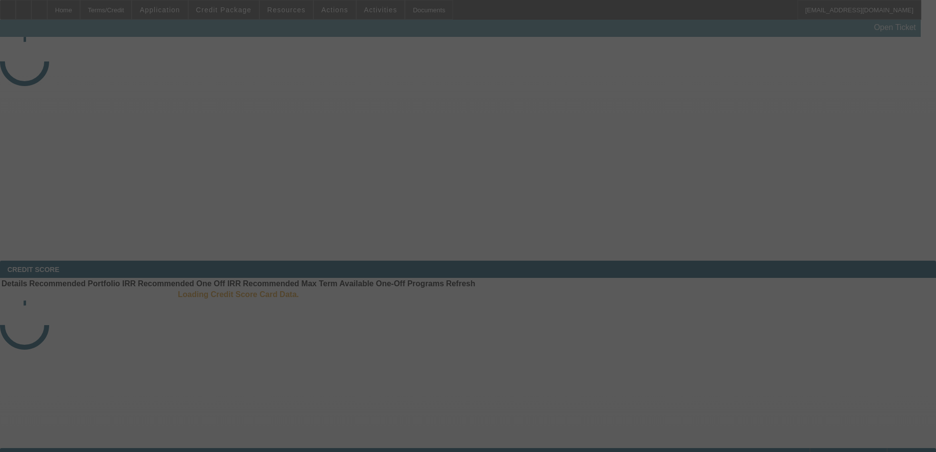
select select "3"
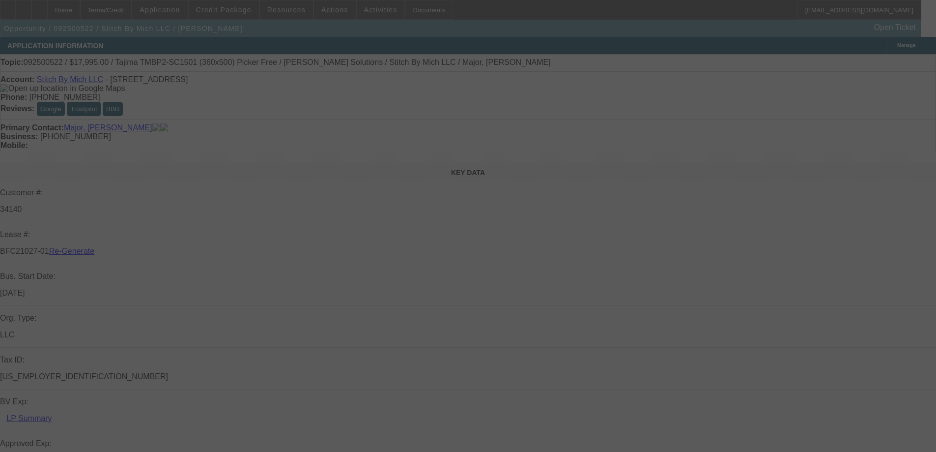
select select "0"
select select "2"
select select "0"
select select "6"
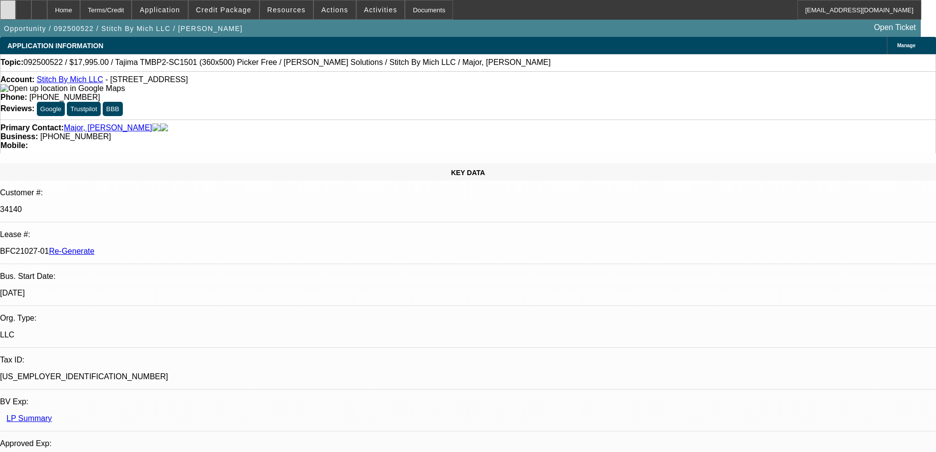
click at [14, 6] on div at bounding box center [8, 10] width 16 height 20
click at [290, 9] on span "Resources" at bounding box center [286, 10] width 38 height 8
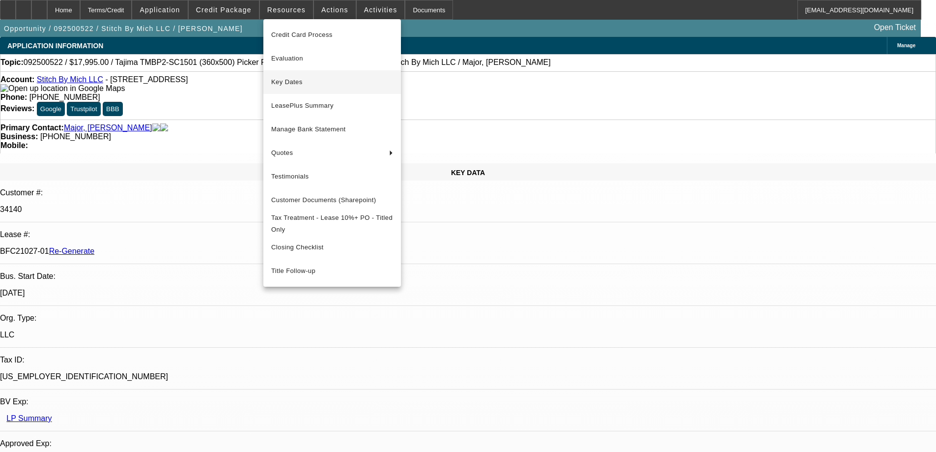
click at [294, 74] on button "Key Dates" at bounding box center [332, 82] width 138 height 24
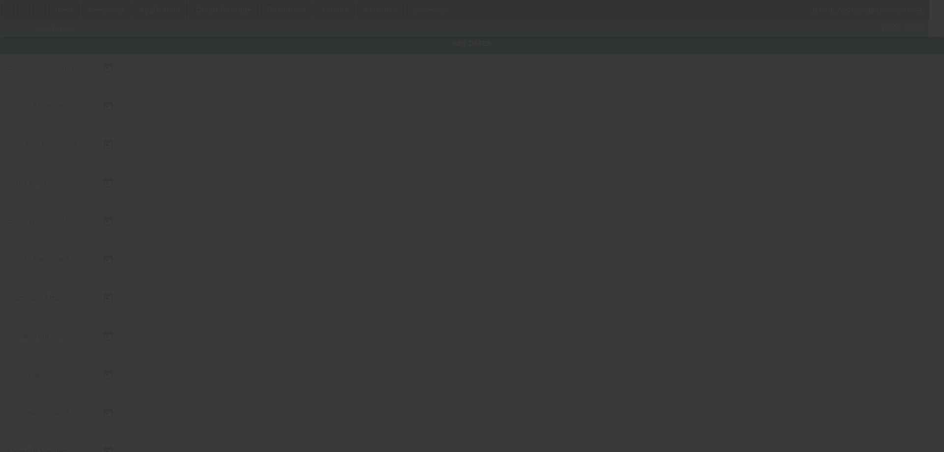
type input "9/24/2025"
type input "9/25/2025"
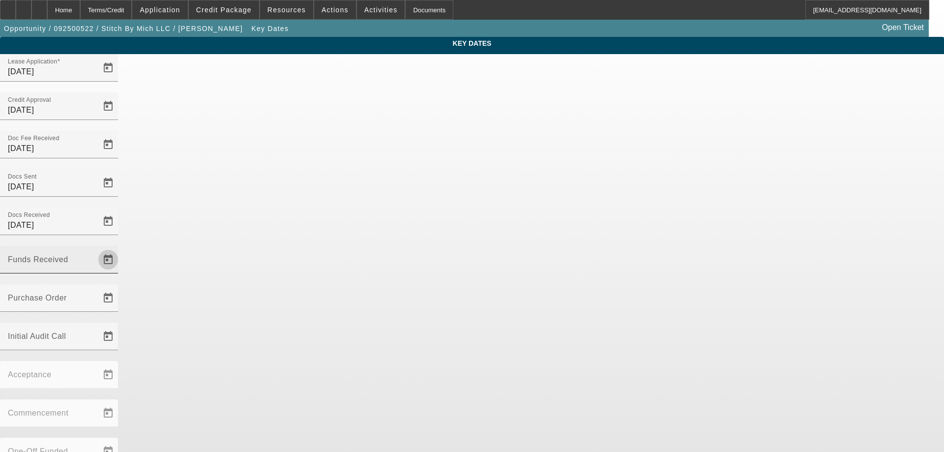
click at [120, 248] on span "Open calendar" at bounding box center [108, 260] width 24 height 24
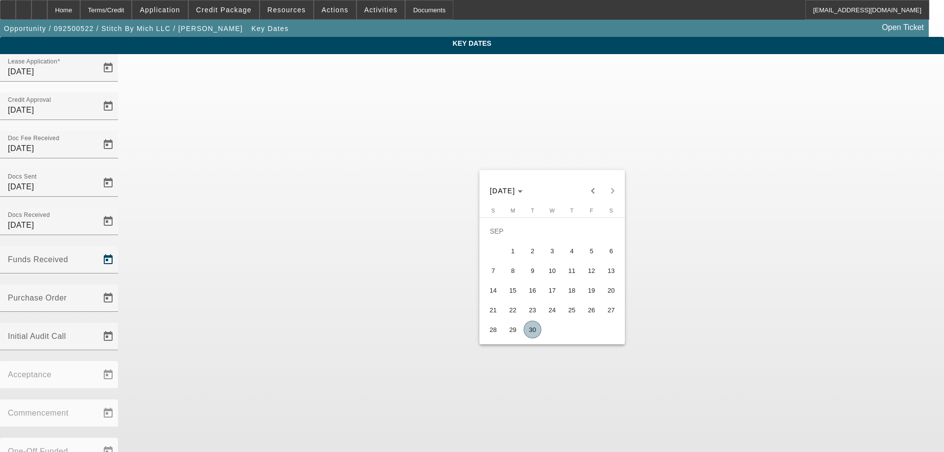
click at [530, 331] on span "30" at bounding box center [532, 329] width 18 height 18
type input "9/30/2025"
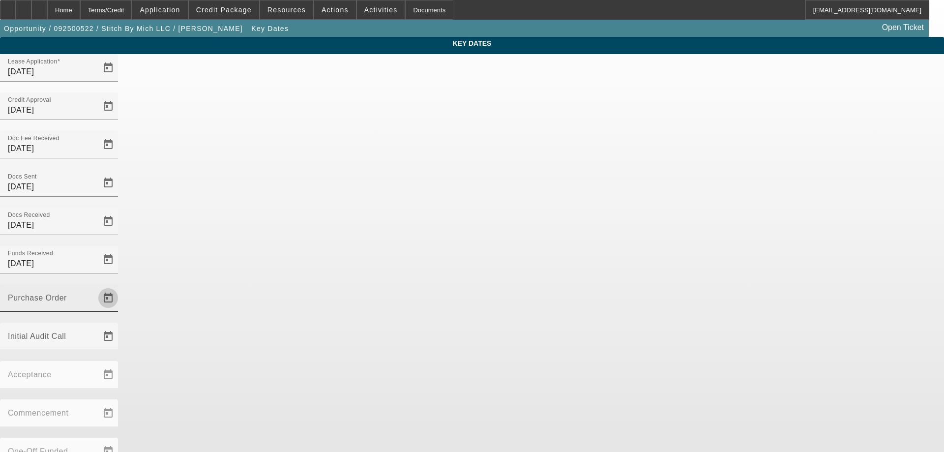
click at [120, 286] on span "Open calendar" at bounding box center [108, 298] width 24 height 24
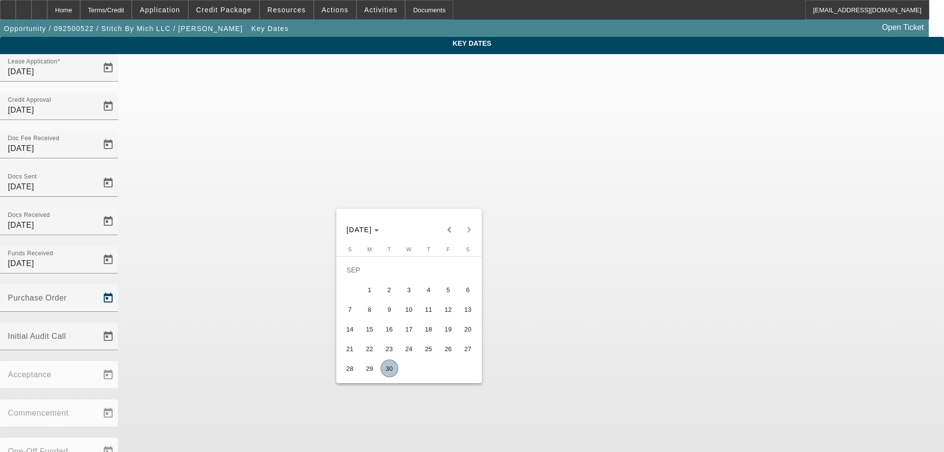
click at [392, 371] on span "30" at bounding box center [389, 368] width 18 height 18
type input "9/30/2025"
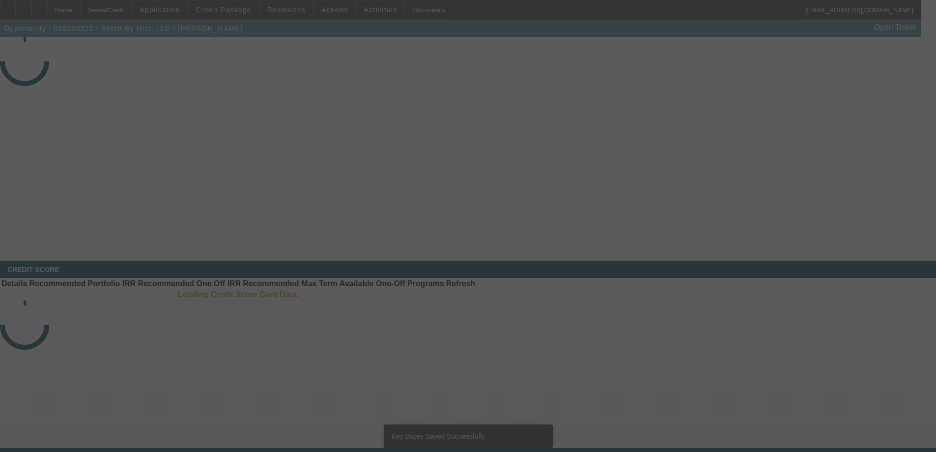
select select "3"
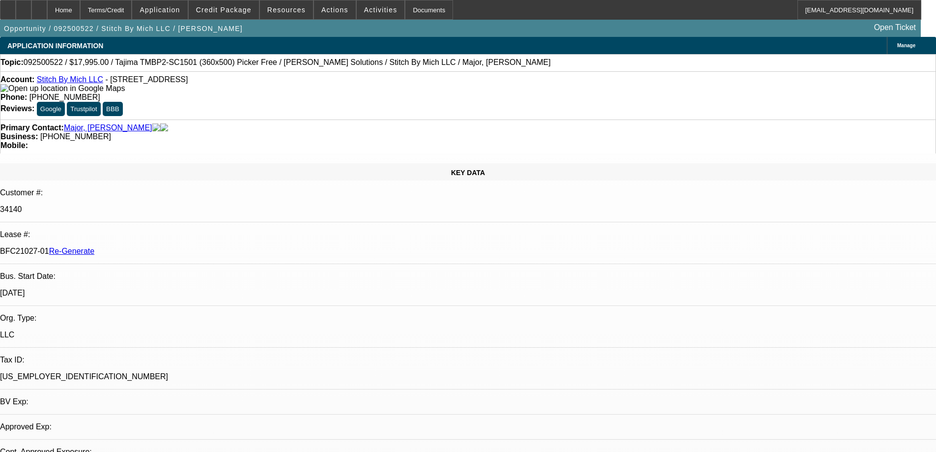
select select "0"
select select "2"
select select "0"
select select "6"
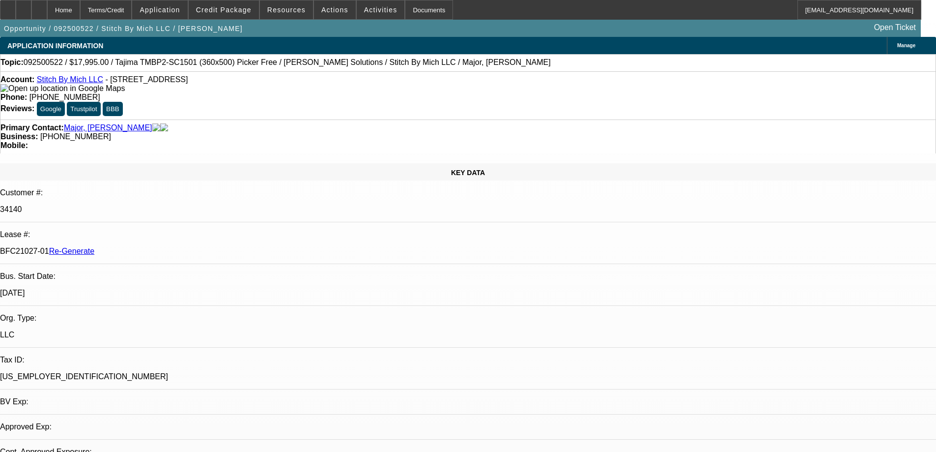
click at [405, 16] on div "Documents" at bounding box center [429, 10] width 48 height 20
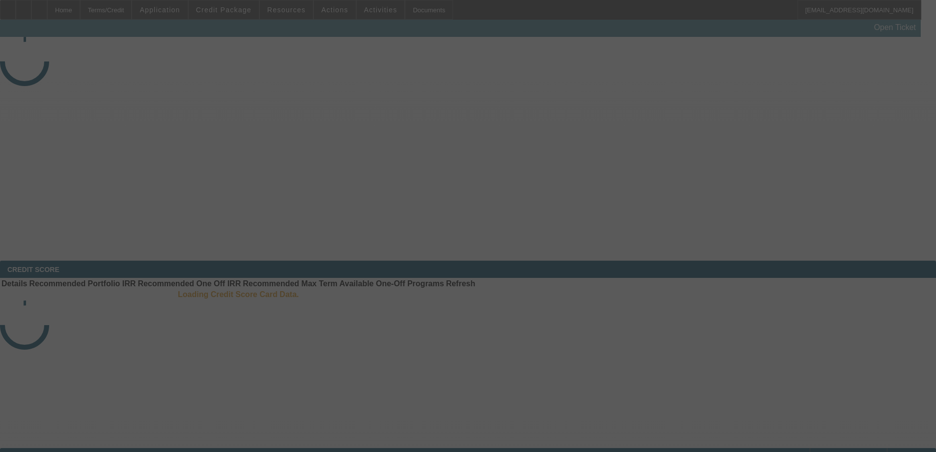
select select "4"
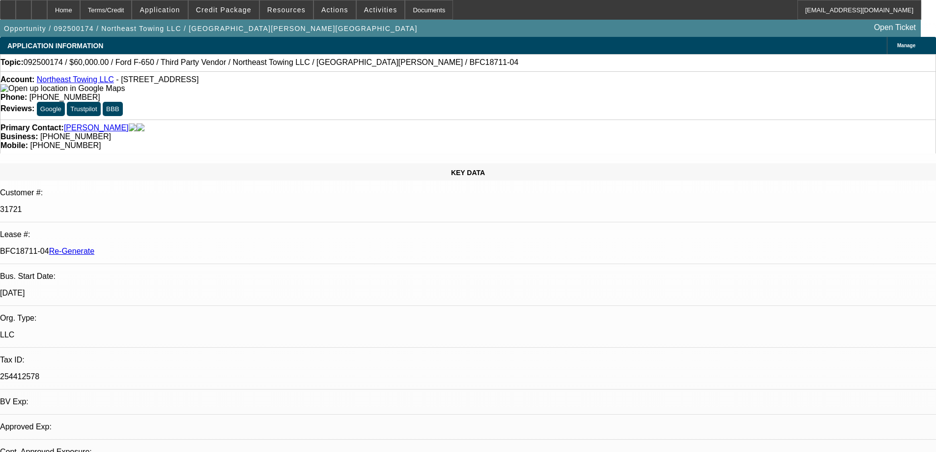
select select "0"
select select "3"
select select "0"
select select "6"
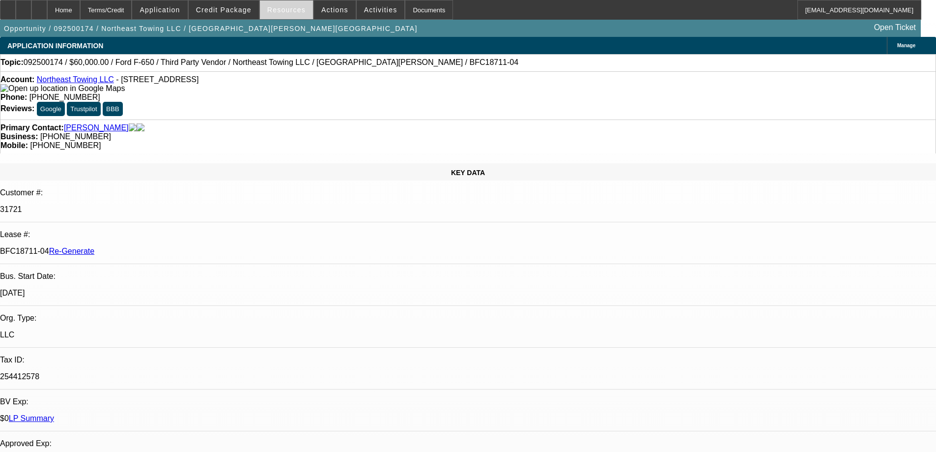
click at [291, 8] on span "Resources" at bounding box center [286, 10] width 38 height 8
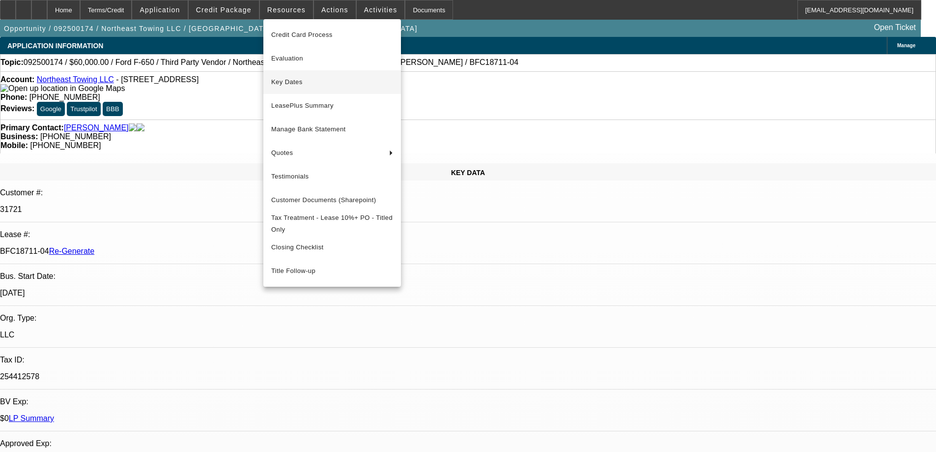
click at [301, 85] on span "Key Dates" at bounding box center [332, 82] width 122 height 12
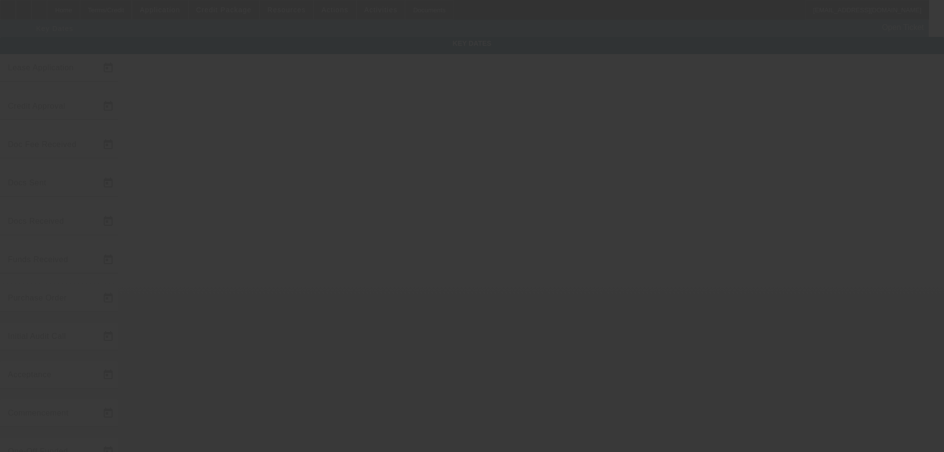
type input "9/9/2025"
type input "9/19/2025"
type input "9/16/2025"
type input "9/17/2025"
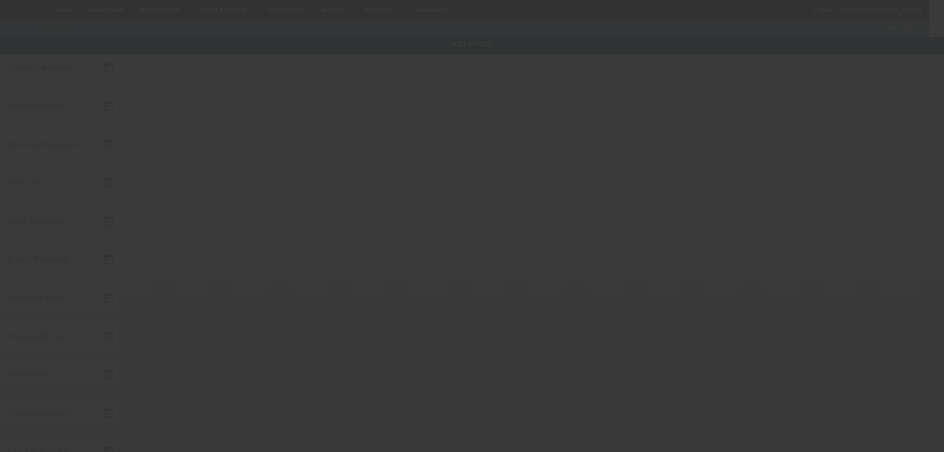
type input "9/19/2025"
type input "9/23/2025"
type input "10/1/2025"
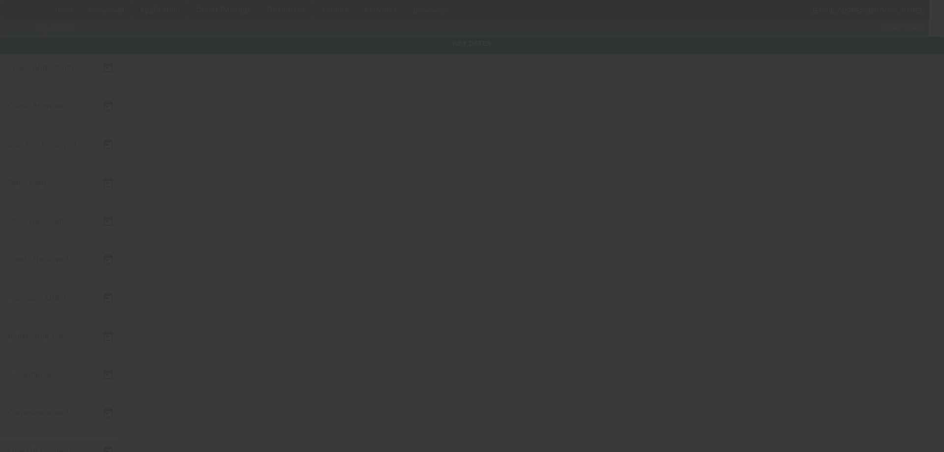
type input "11/1/2025"
type input "9/30/2025"
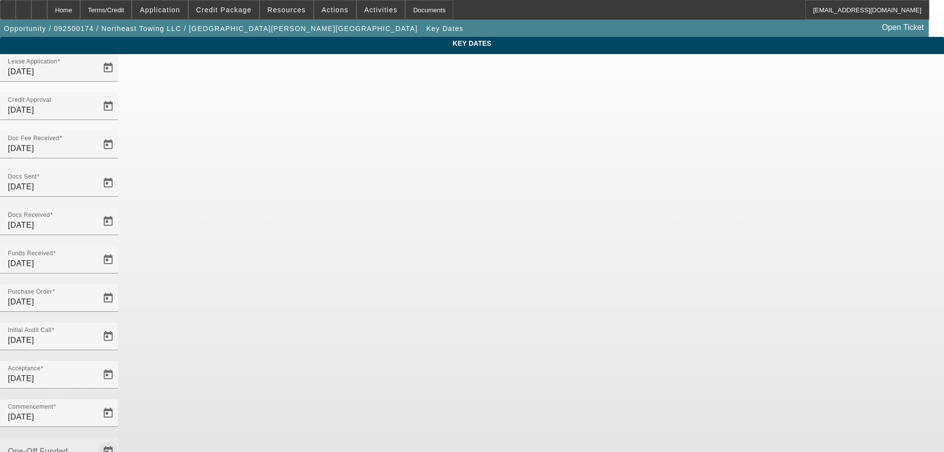
click at [120, 439] on span "Open calendar" at bounding box center [108, 451] width 24 height 24
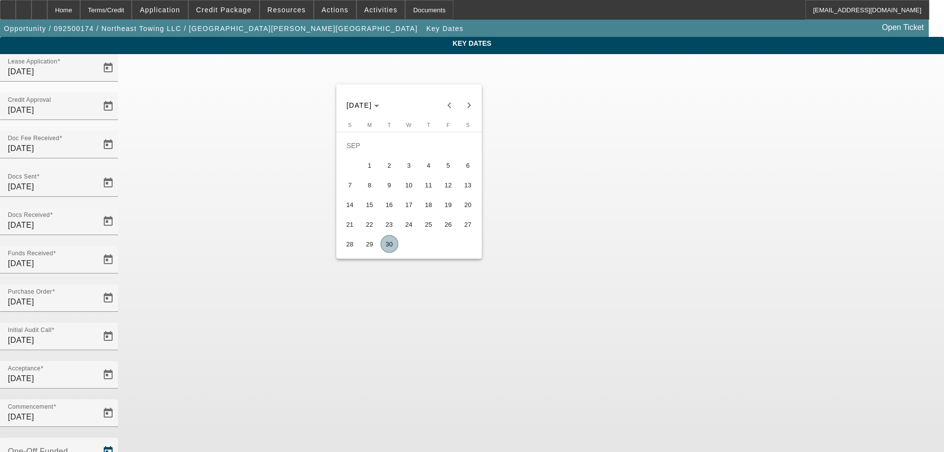
click at [387, 250] on span "30" at bounding box center [389, 244] width 18 height 18
type input "9/30/2025"
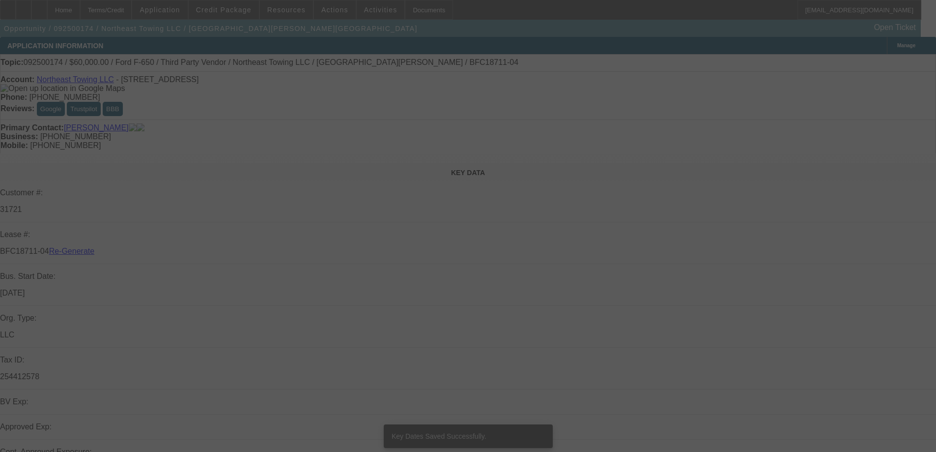
select select "4"
select select "0"
select select "3"
select select "0"
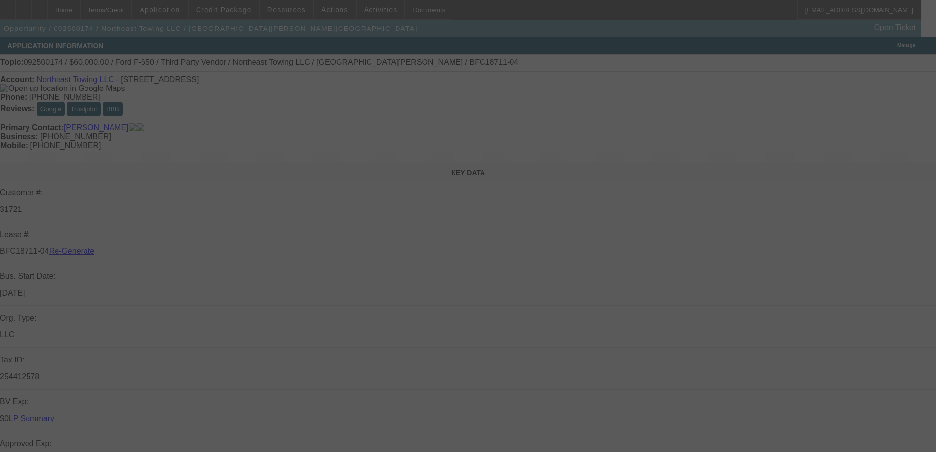
select select "6"
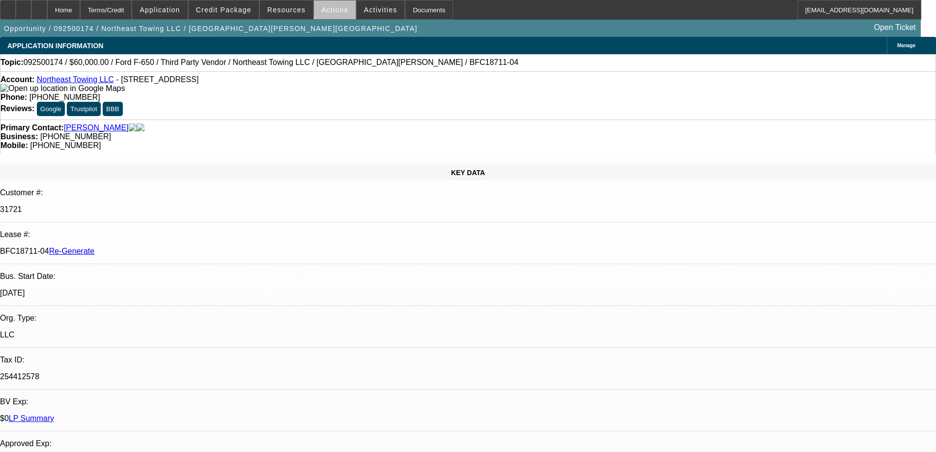
click at [335, 8] on span "Actions" at bounding box center [334, 10] width 27 height 8
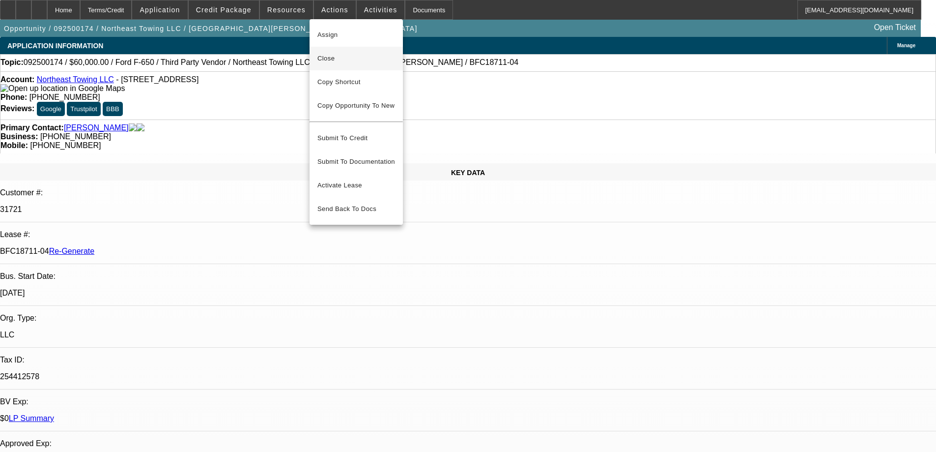
click at [338, 61] on span "Close" at bounding box center [357, 59] width 78 height 12
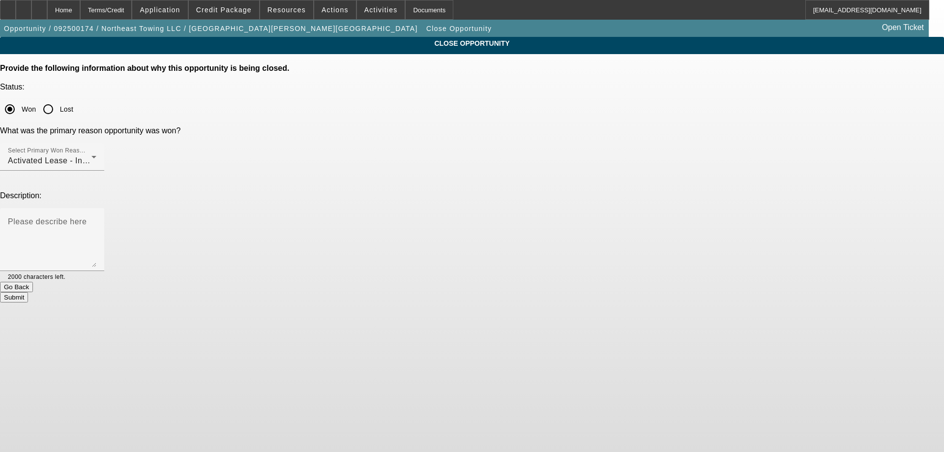
click at [28, 292] on button "Submit" at bounding box center [14, 297] width 28 height 10
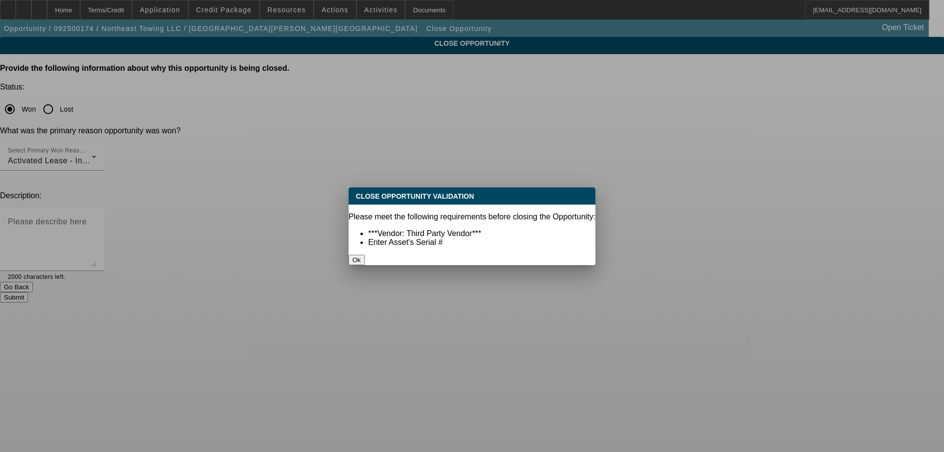
click at [365, 255] on button "Ok" at bounding box center [356, 260] width 16 height 10
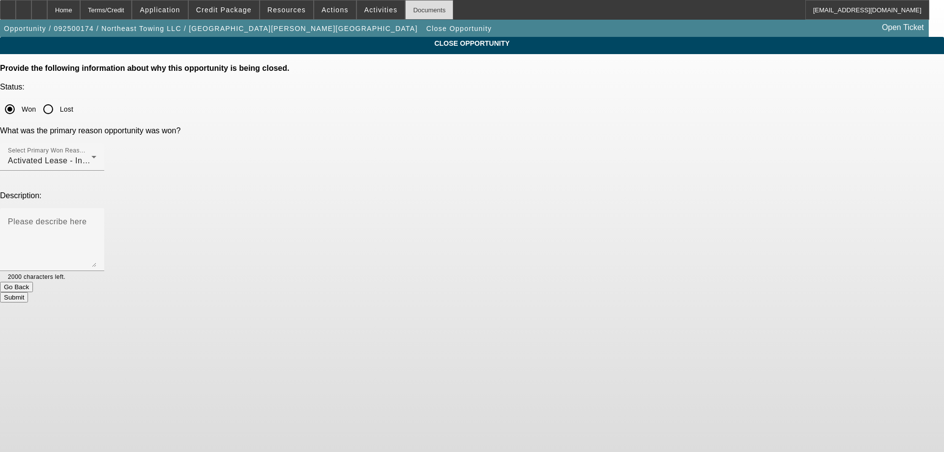
click at [418, 9] on div "Documents" at bounding box center [429, 10] width 48 height 20
click at [28, 292] on button "Submit" at bounding box center [14, 297] width 28 height 10
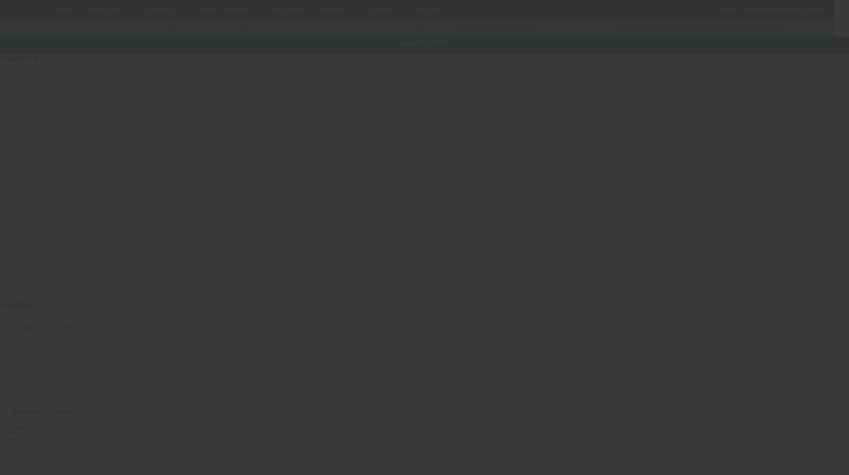
type input "1FDNF6DC8KDF03228"
type input "Ford"
type input "F-650"
radio input "true"
type textarea "with:"
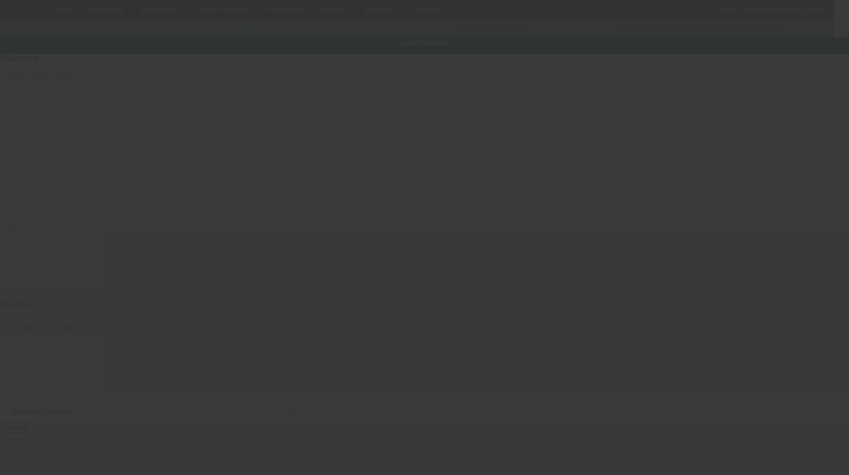
type input "1734 Main Street"
type input "Green Bay"
type input "54302"
type input "Brown"
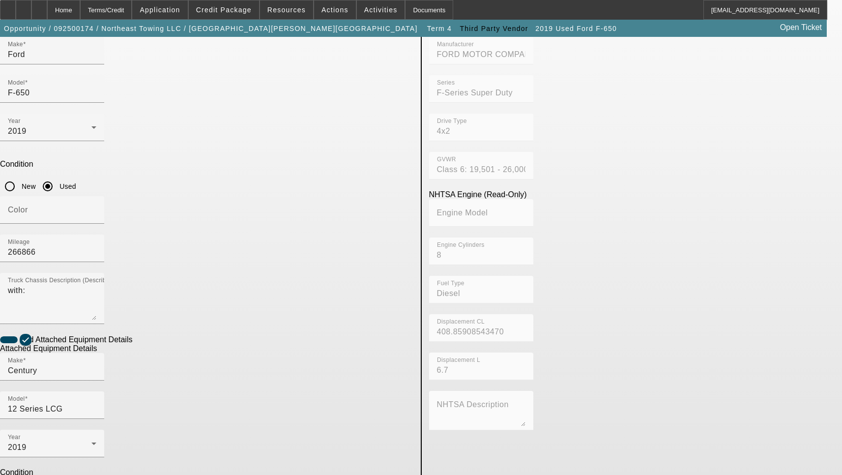
scroll to position [147, 0]
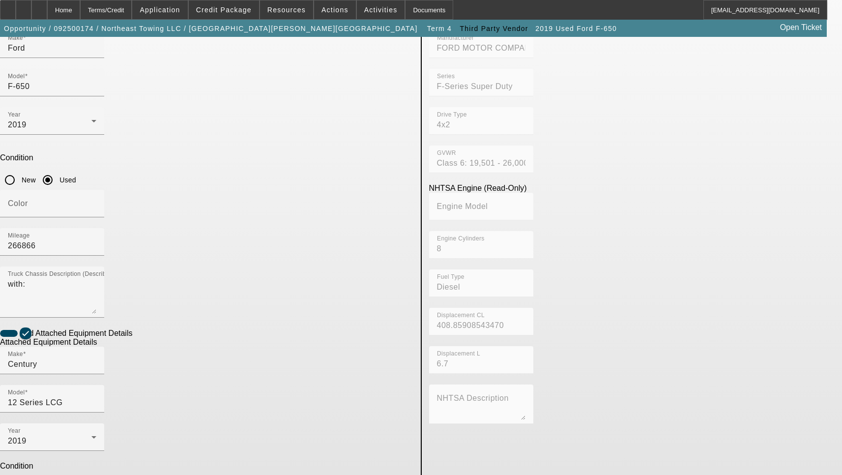
checkbox input "true"
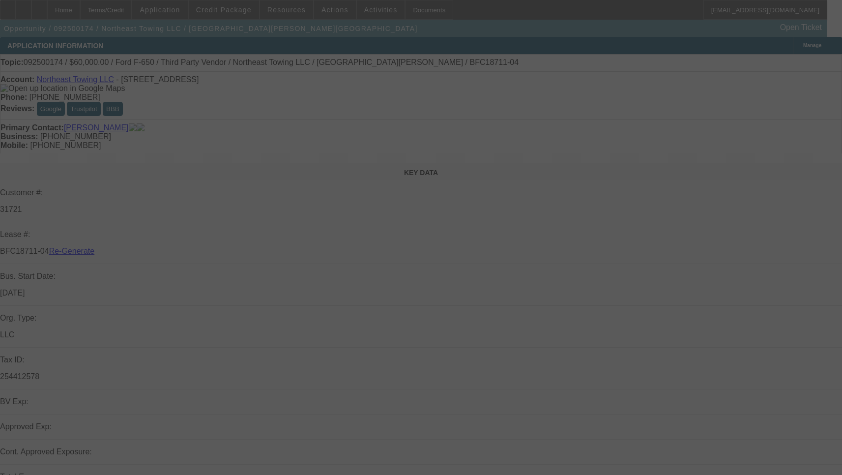
select select "4"
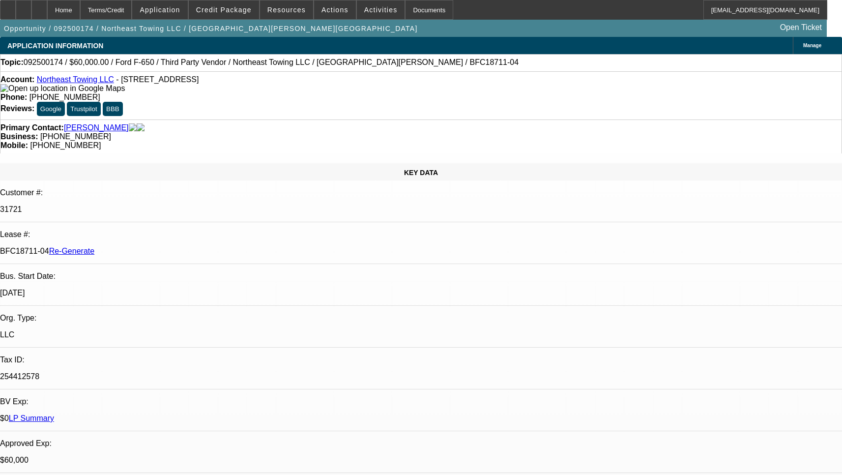
select select "0"
select select "3"
select select "0"
select select "6"
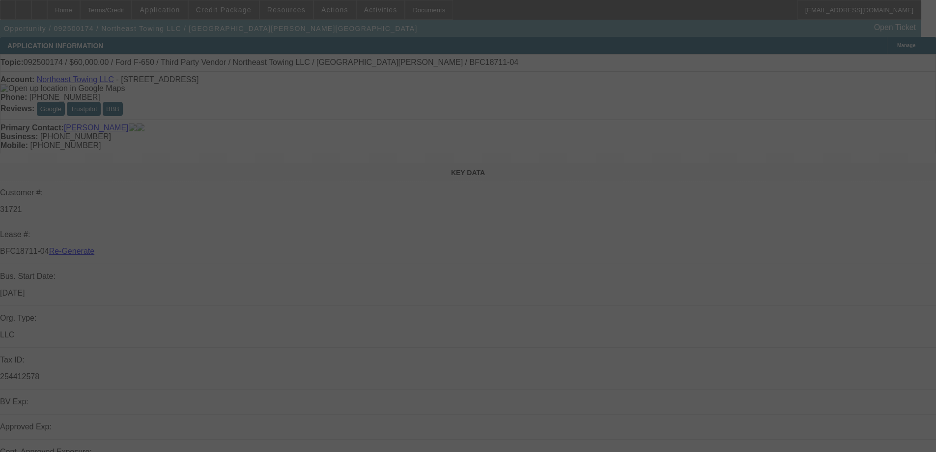
select select "4"
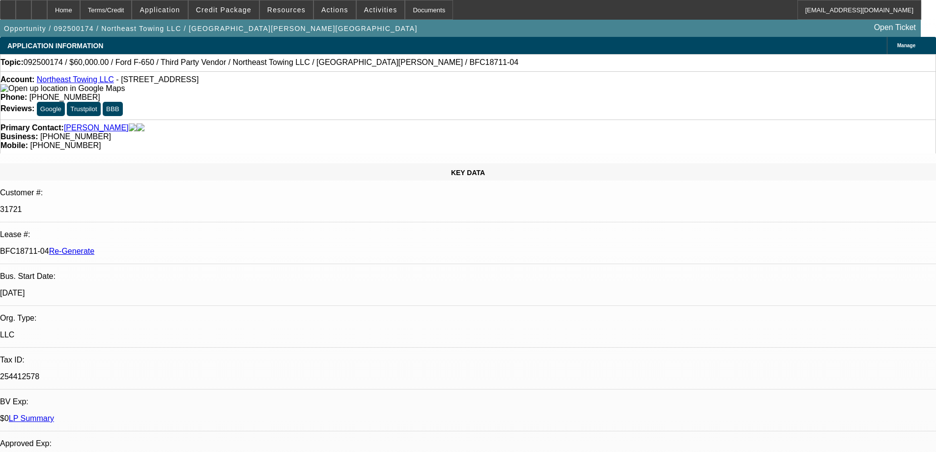
select select "0"
select select "3"
select select "0"
select select "6"
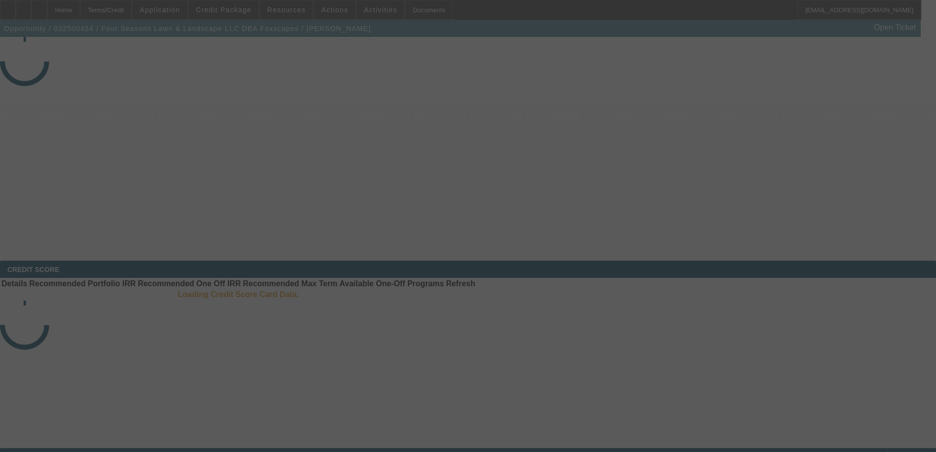
select select "4"
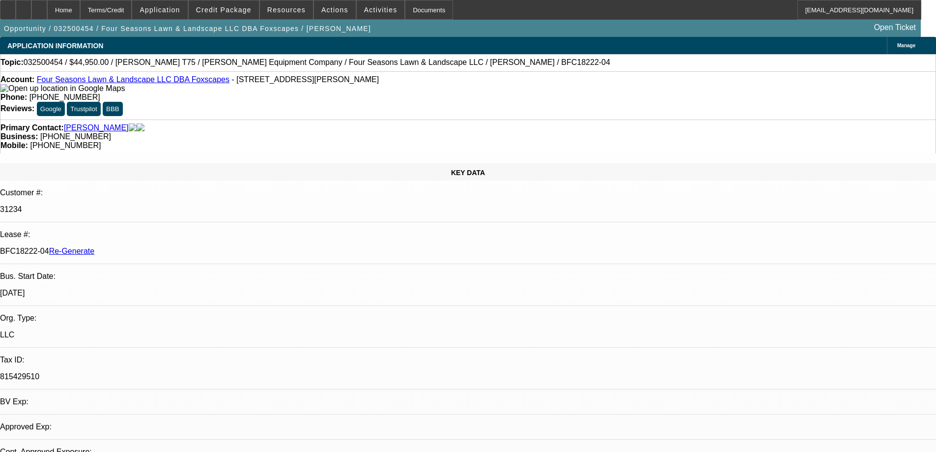
select select "0"
select select "6"
click at [426, 13] on div "Documents" at bounding box center [429, 10] width 48 height 20
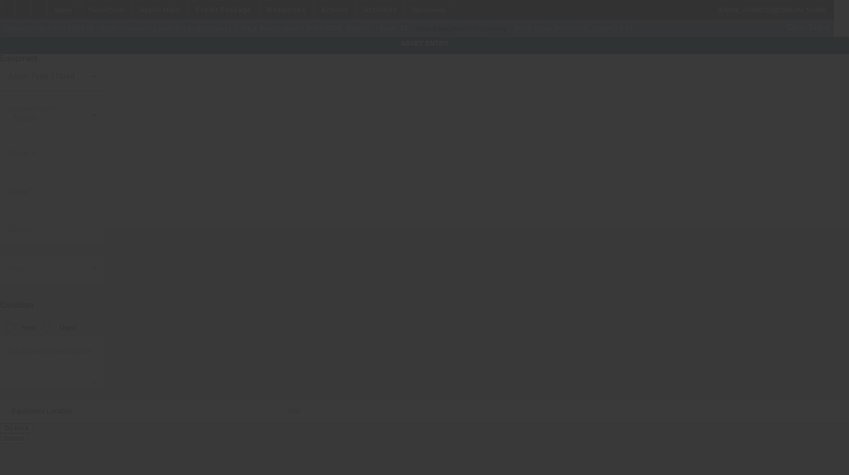
type input "OD-1506"
type input "[PERSON_NAME]"
type input "T75"
radio input "true"
type textarea "Hydroseeder with Tower and 150' Hose Reel Includes all options, attachments and…"
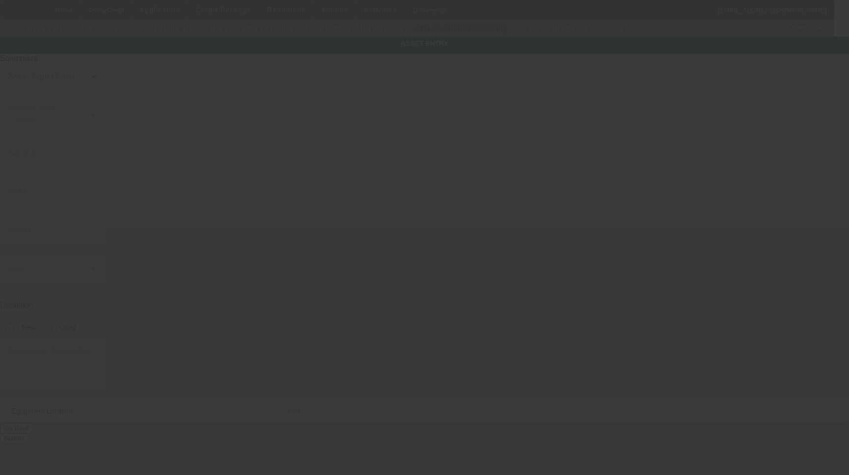
type input "[STREET_ADDRESS][PERSON_NAME]"
type input "Lansing"
type input "48911"
type input "[PERSON_NAME]"
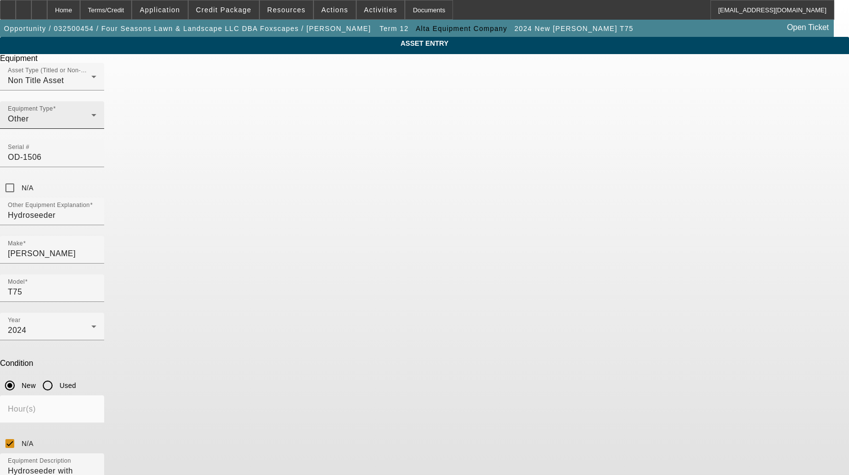
click at [91, 125] on div "Other" at bounding box center [50, 119] width 84 height 12
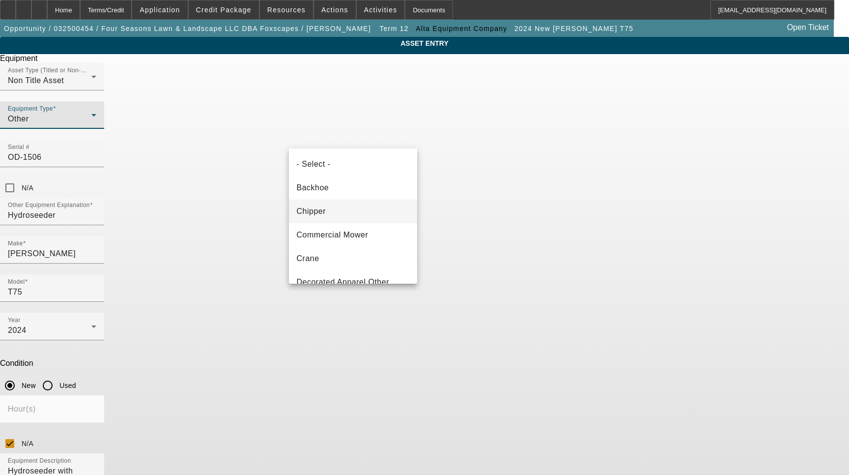
click at [377, 209] on mat-option "Chipper" at bounding box center [353, 212] width 129 height 24
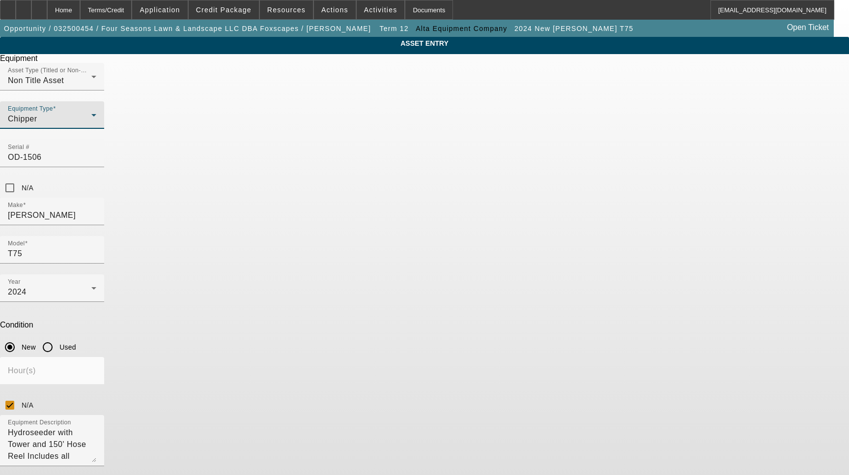
click at [100, 121] on icon at bounding box center [94, 115] width 12 height 12
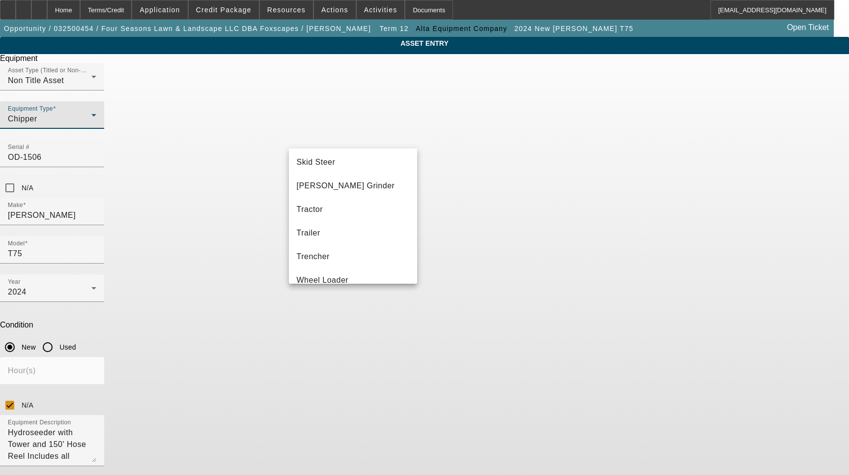
scroll to position [274, 0]
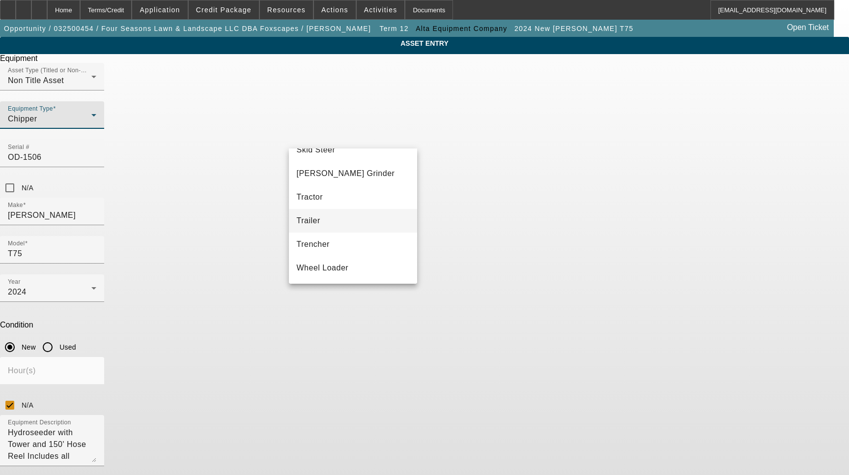
click at [320, 220] on mat-option "Trailer" at bounding box center [353, 221] width 129 height 24
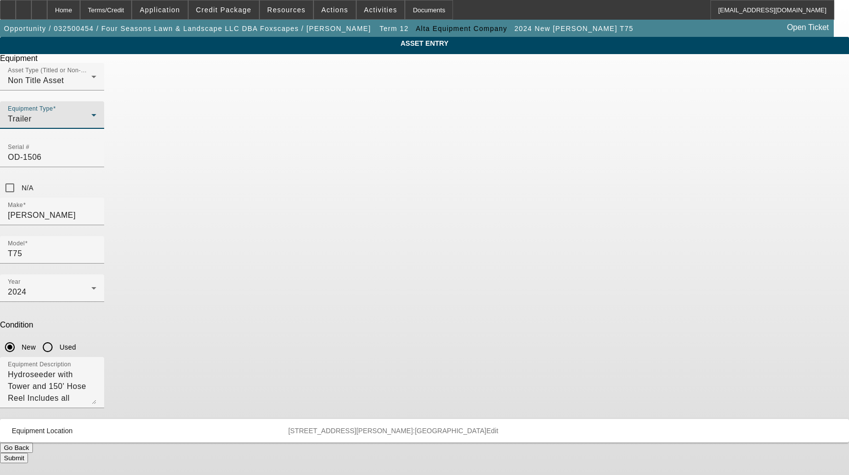
click at [100, 121] on icon at bounding box center [94, 115] width 12 height 12
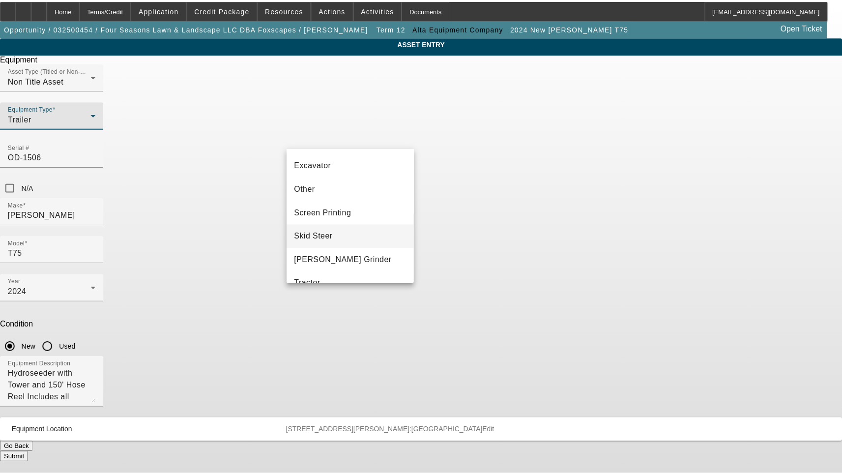
scroll to position [147, 0]
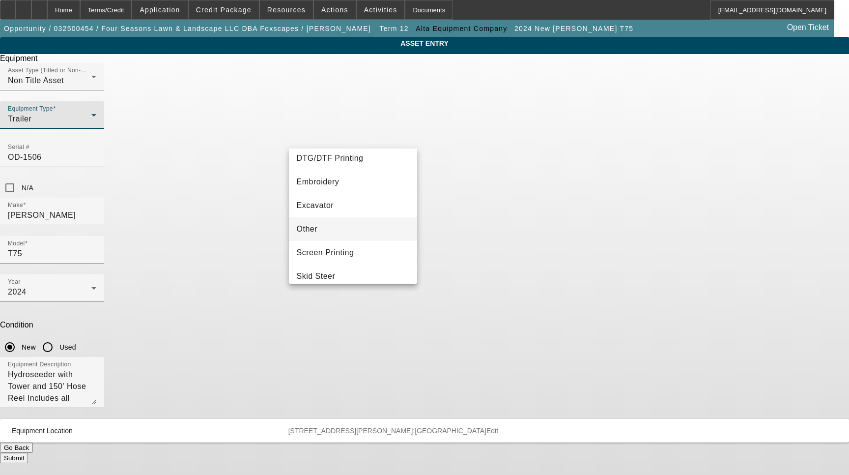
click at [332, 227] on mat-option "Other" at bounding box center [353, 229] width 129 height 24
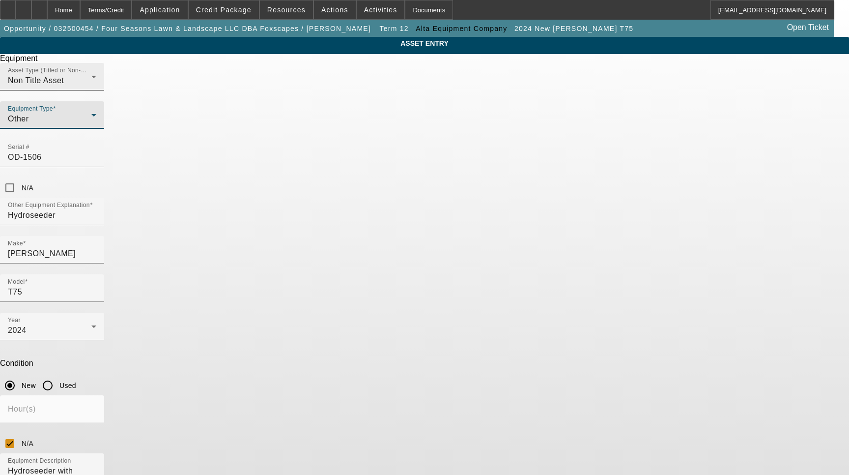
click at [91, 87] on div "Non Title Asset" at bounding box center [50, 81] width 84 height 12
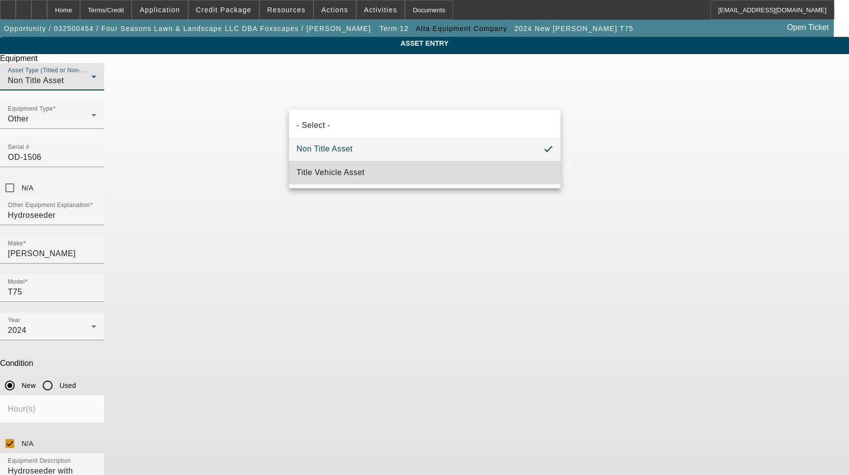
click at [351, 174] on span "Title Vehicle Asset" at bounding box center [331, 173] width 68 height 12
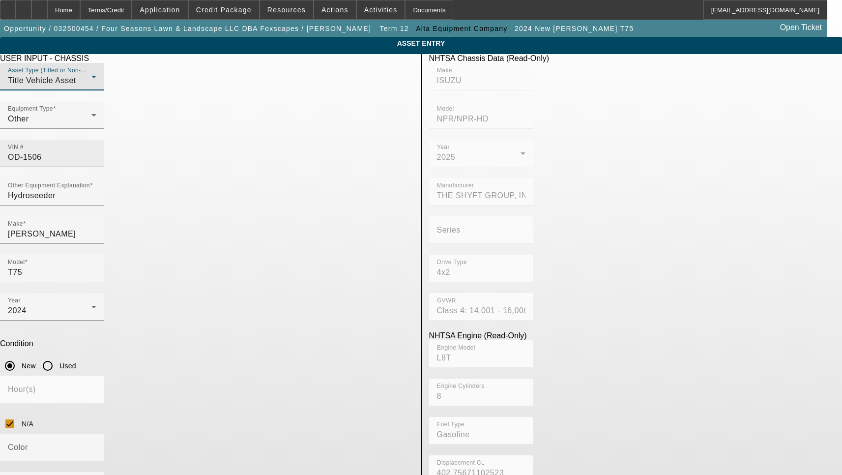
click at [96, 151] on input "OD-1506" at bounding box center [52, 157] width 88 height 12
type input "1"
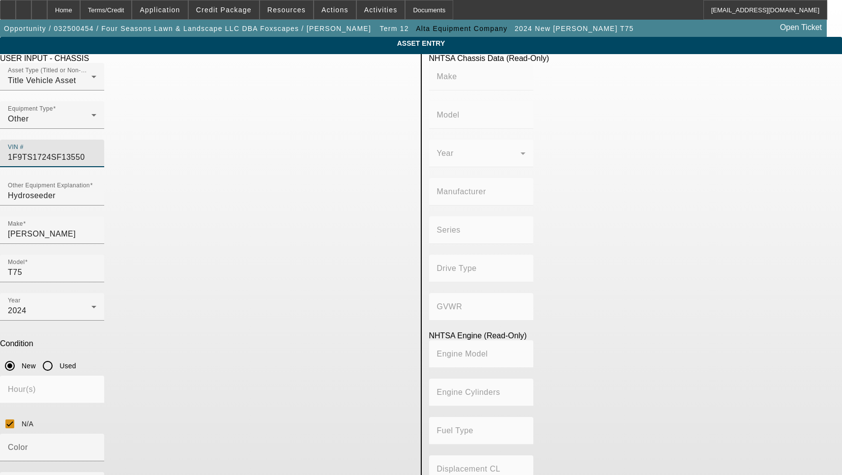
type input "[US_VEHICLE_IDENTIFICATION_NUMBER]"
type input "[PERSON_NAME]"
type input "T75"
type input "[PERSON_NAME] CORPORATION"
type input "Not Applicable"
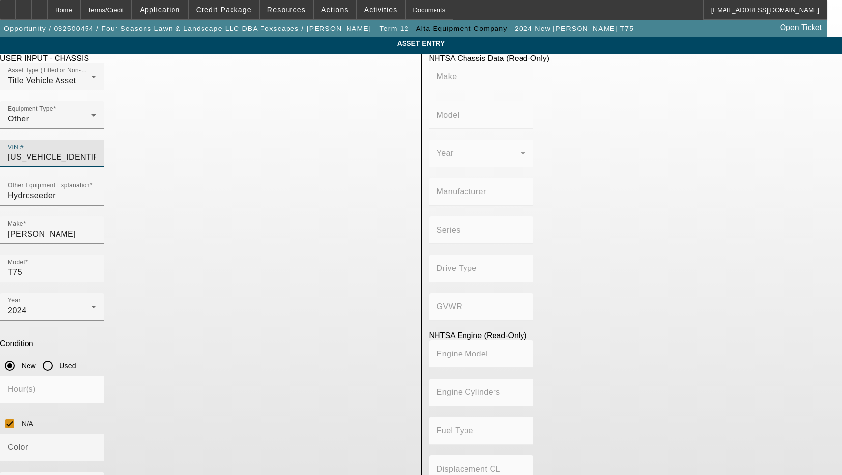
type input "Not Applicable"
type input "[US_VEHICLE_IDENTIFICATION_NUMBER]"
type input "[PERSON_NAME]"
type input "T75"
type input "[PERSON_NAME] CORPORATION"
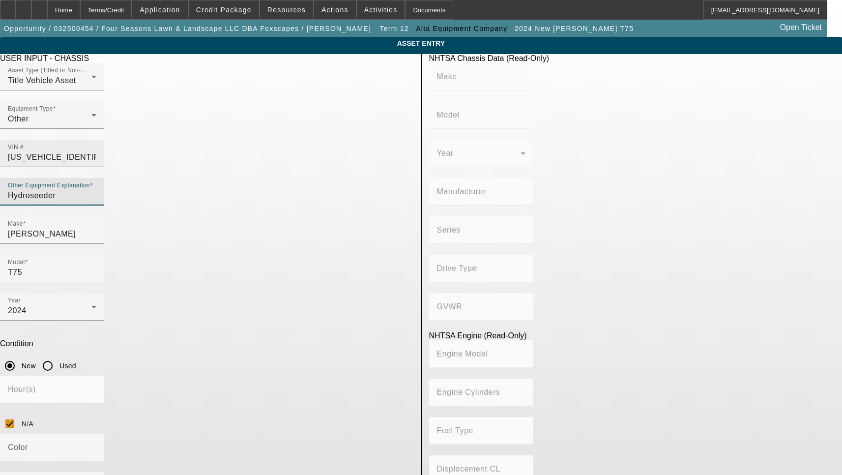
type input "Not Applicable"
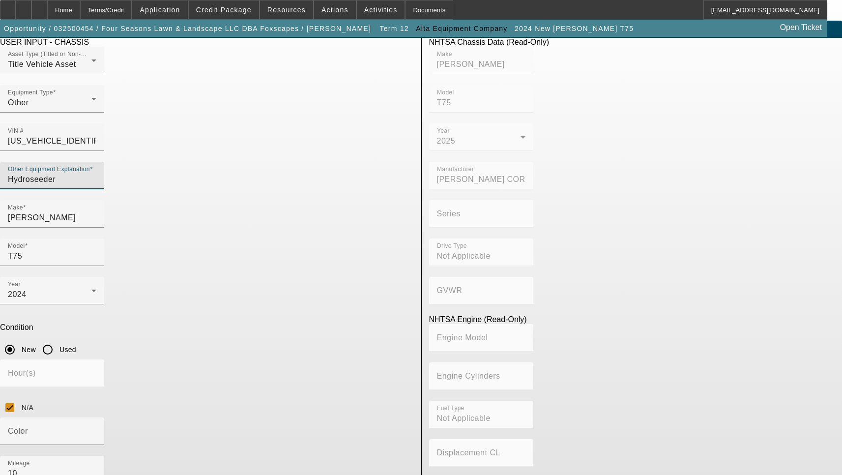
scroll to position [30, 0]
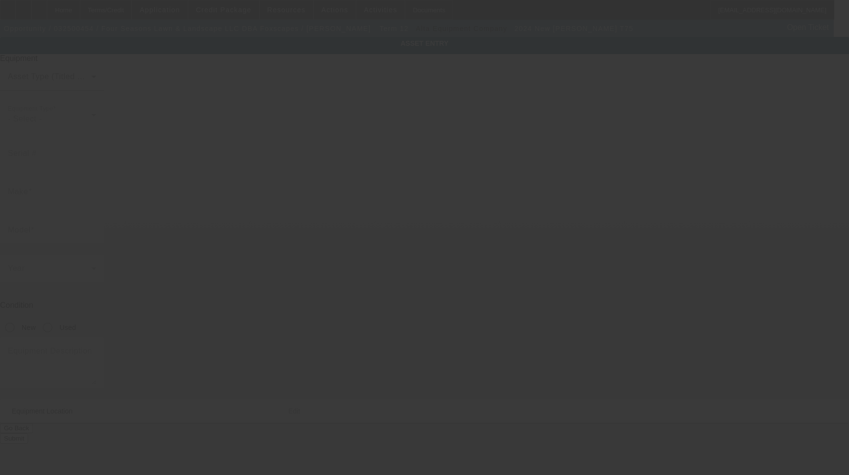
type input "[US_VEHICLE_IDENTIFICATION_NUMBER]"
type input "[PERSON_NAME]"
type input "T75"
radio input "true"
type textarea "Hydroseeder with Tower and 150' Hose Reel Includes all options, attachments and…"
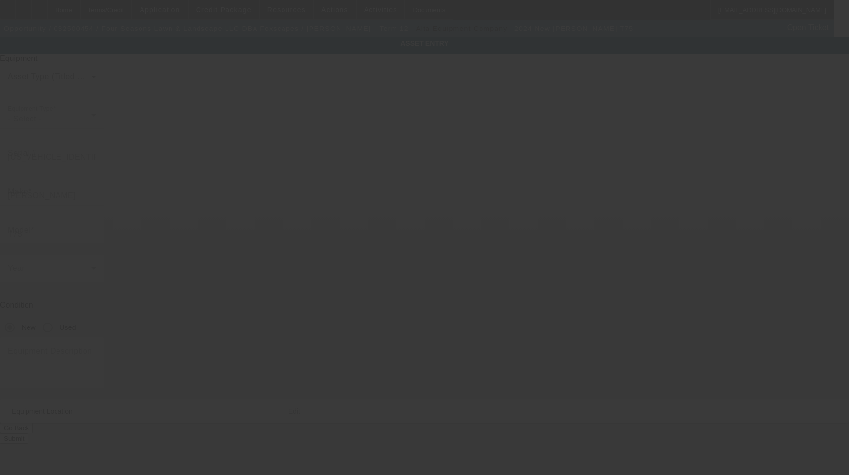
type input "[STREET_ADDRESS][PERSON_NAME]"
type input "Lansing"
type input "48911"
type input "[PERSON_NAME]"
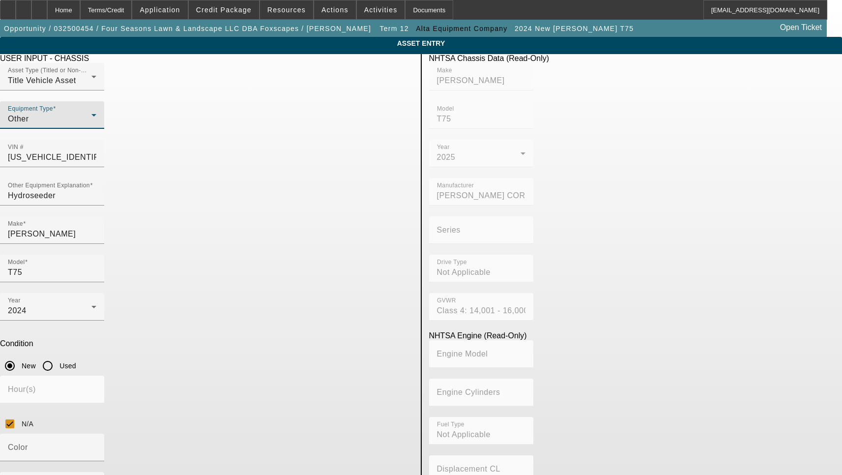
click at [91, 125] on div "Other" at bounding box center [50, 119] width 84 height 12
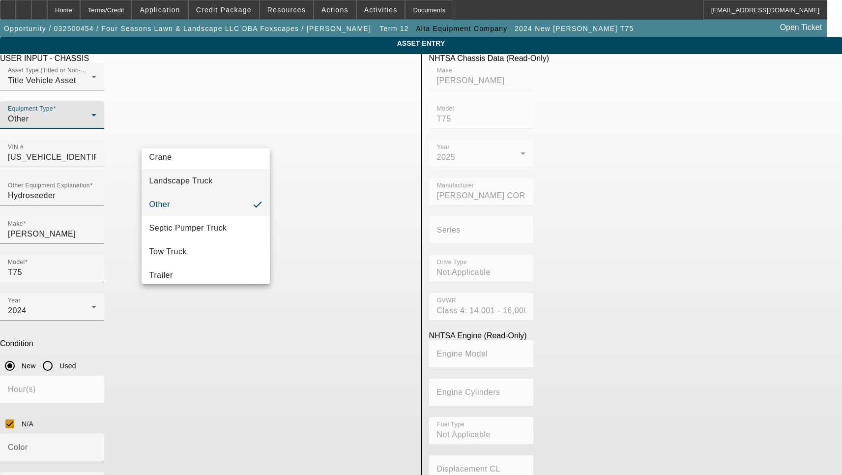
scroll to position [109, 0]
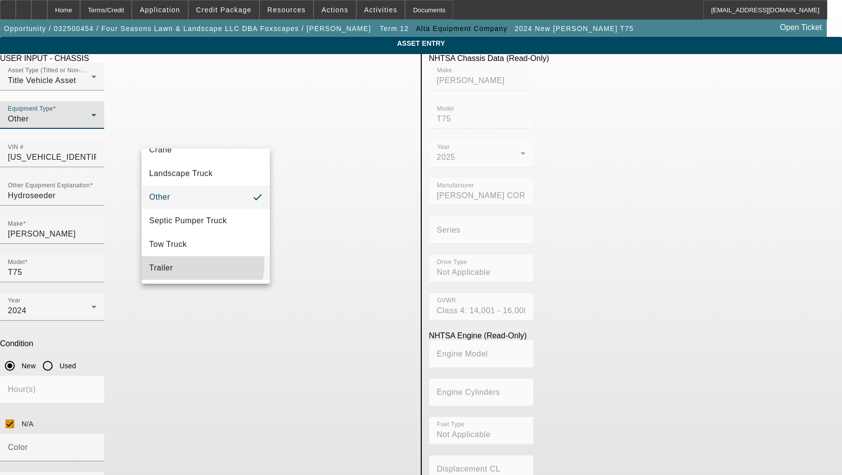
click at [181, 262] on mat-option "Trailer" at bounding box center [206, 268] width 129 height 24
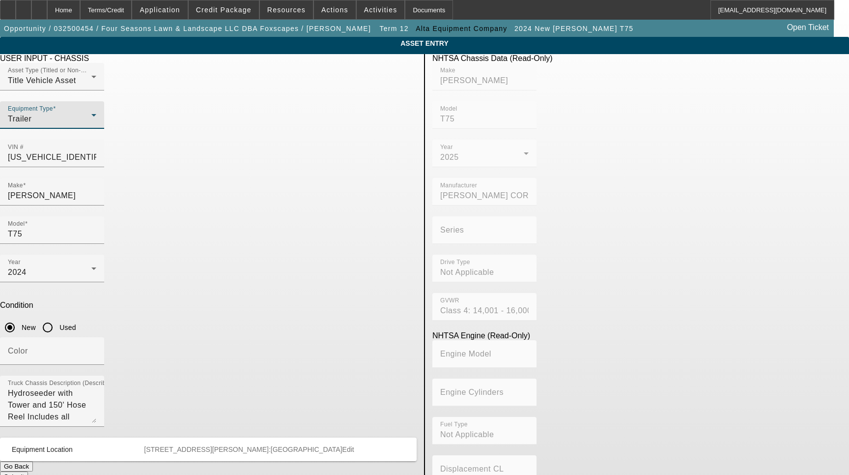
click at [28, 471] on button "Submit" at bounding box center [14, 476] width 28 height 10
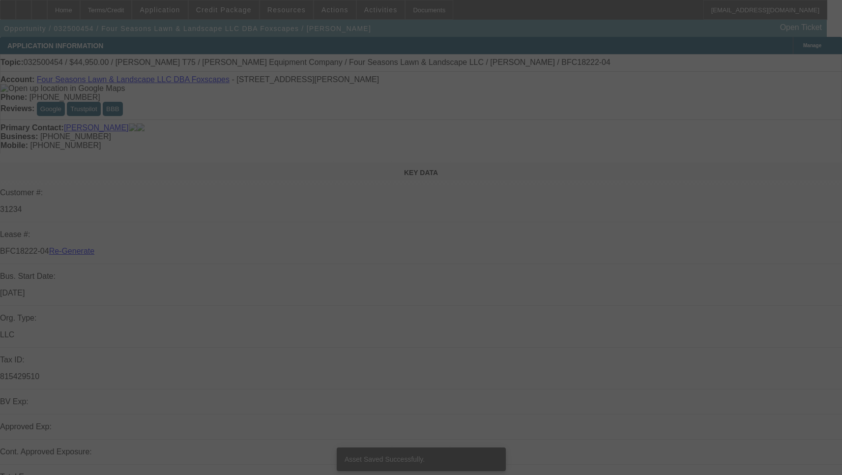
select select "4"
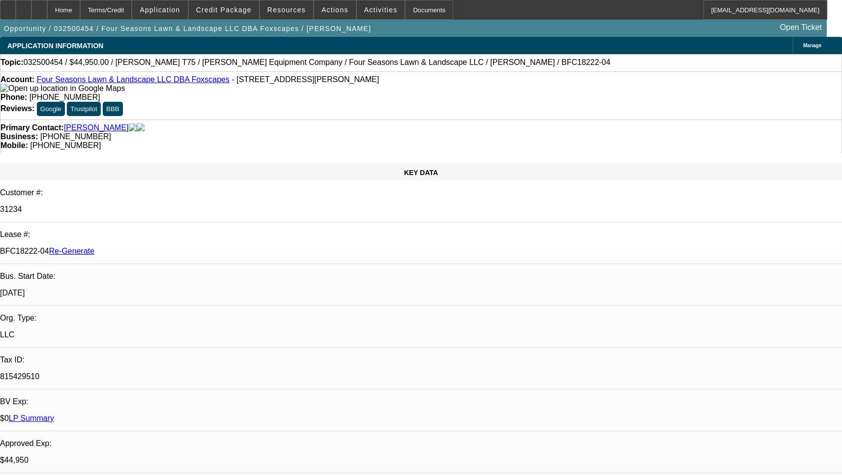
select select "0"
select select "6"
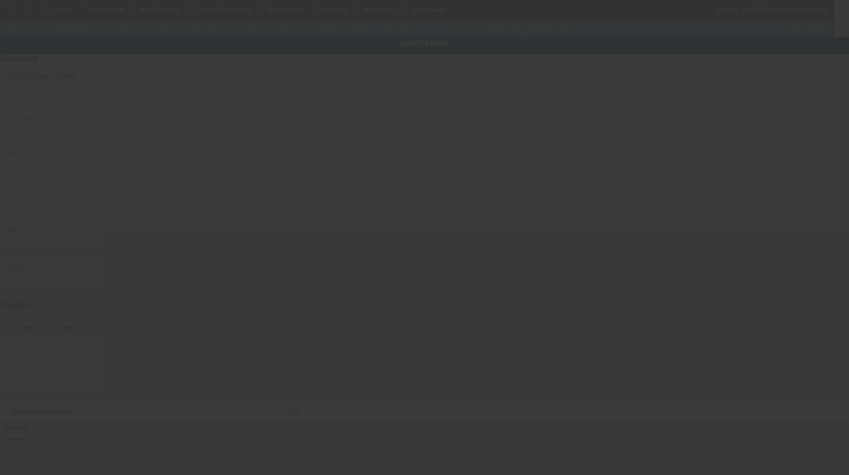
type input "[US_VEHICLE_IDENTIFICATION_NUMBER]"
type input "[PERSON_NAME]"
type input "T75"
radio input "true"
type textarea "Hydroseeder with Tower and 150' Hose Reel Includes all options, attachments and…"
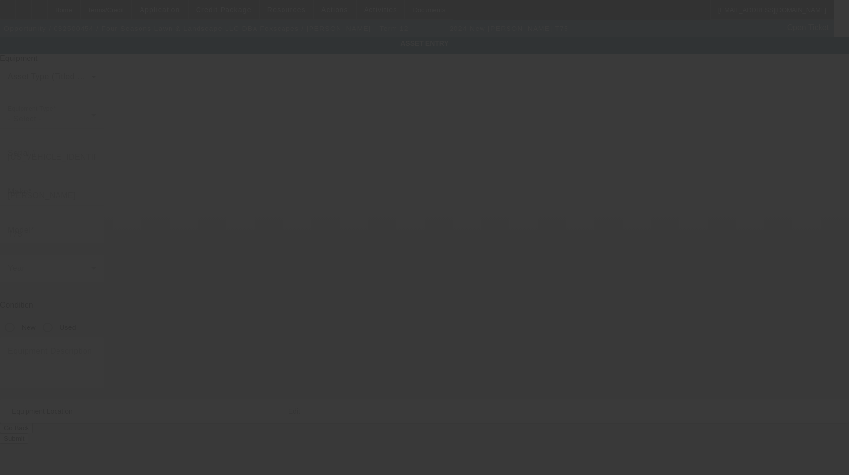
type input "[STREET_ADDRESS][PERSON_NAME]"
type input "Lansing"
type input "48911"
type input "[PERSON_NAME]"
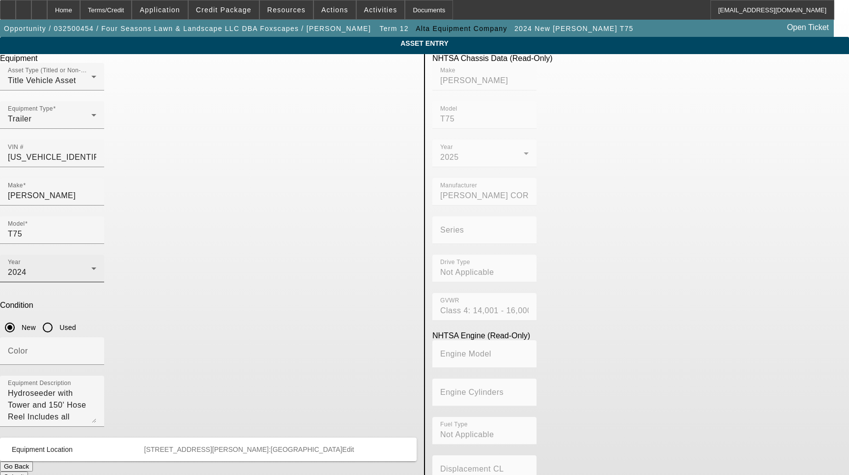
click at [100, 262] on icon at bounding box center [94, 268] width 12 height 12
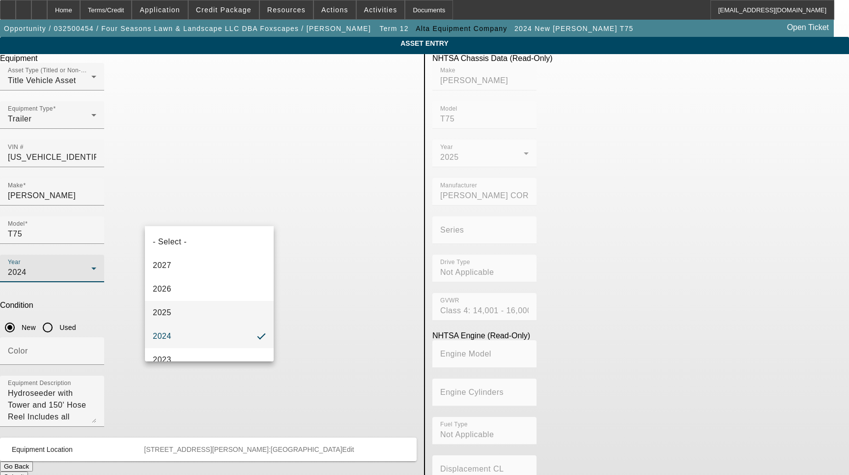
click at [183, 311] on mat-option "2025" at bounding box center [209, 313] width 129 height 24
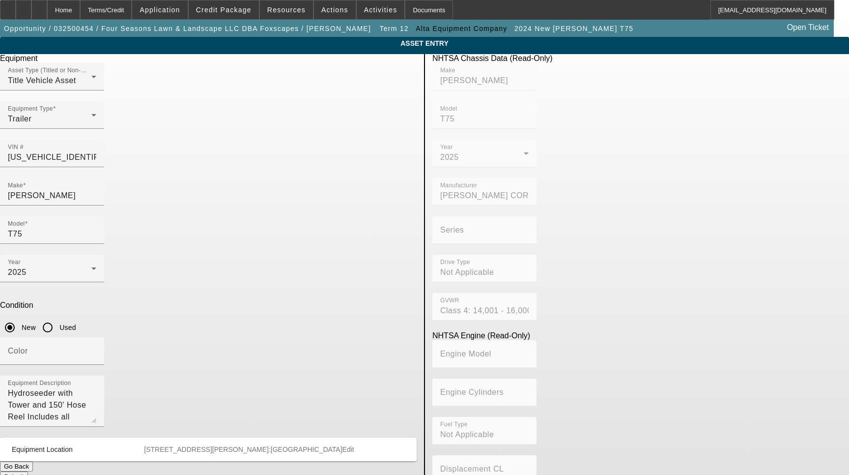
click at [28, 471] on button "Submit" at bounding box center [14, 476] width 28 height 10
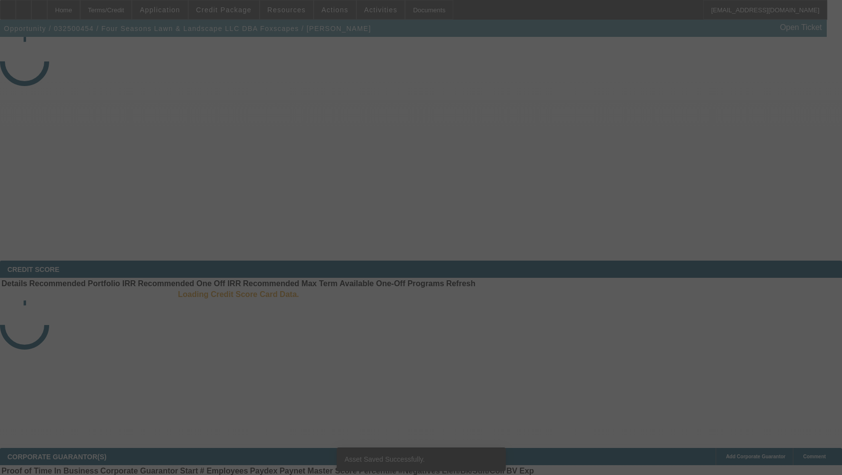
select select "4"
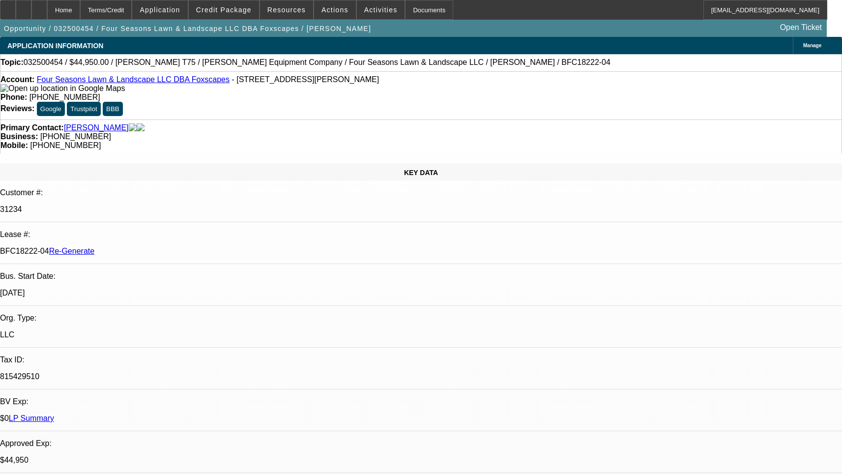
select select "0"
select select "6"
